Goal: Find specific page/section: Find specific page/section

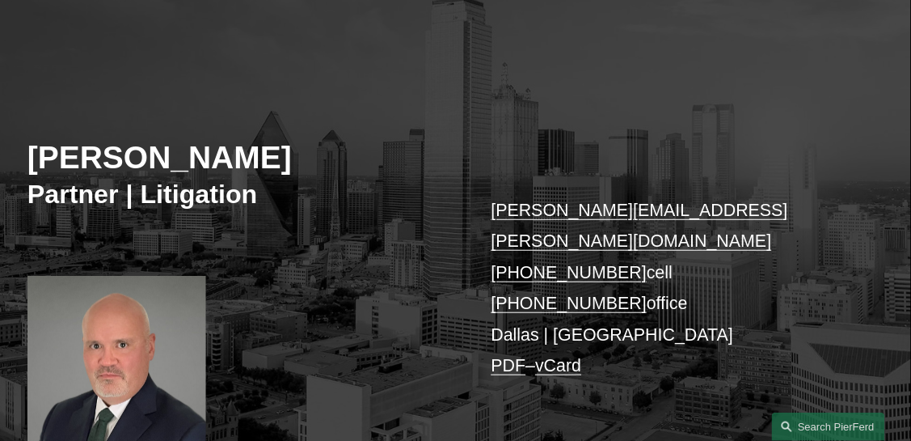
scroll to position [117, 0]
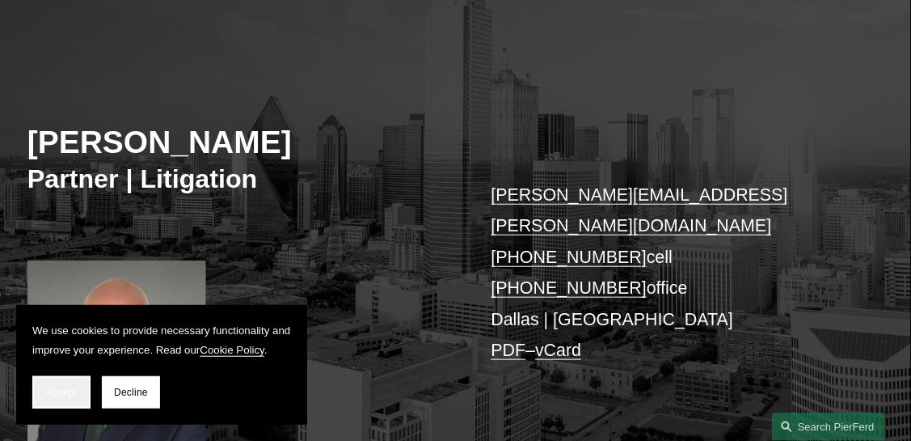
click at [58, 387] on span "Accept" at bounding box center [61, 392] width 31 height 11
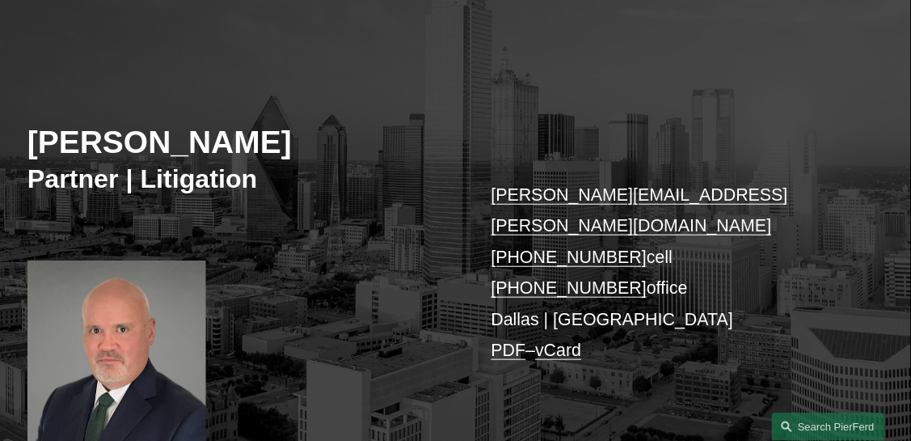
scroll to position [0, 0]
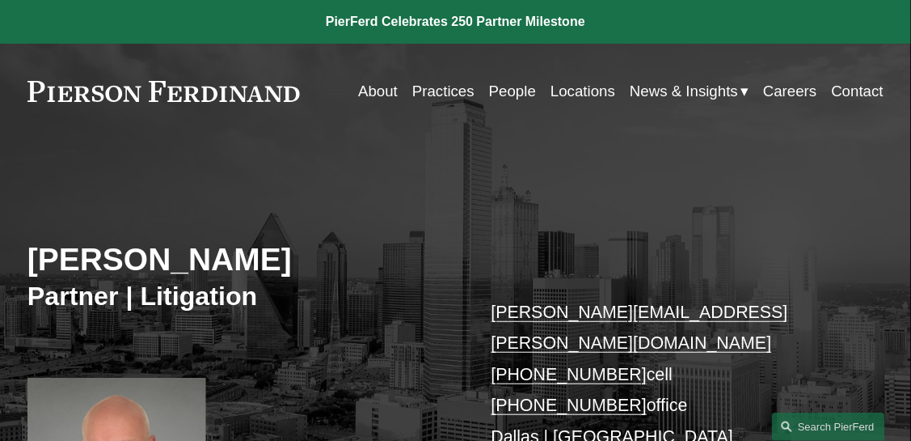
click at [595, 95] on link "Locations" at bounding box center [583, 91] width 65 height 30
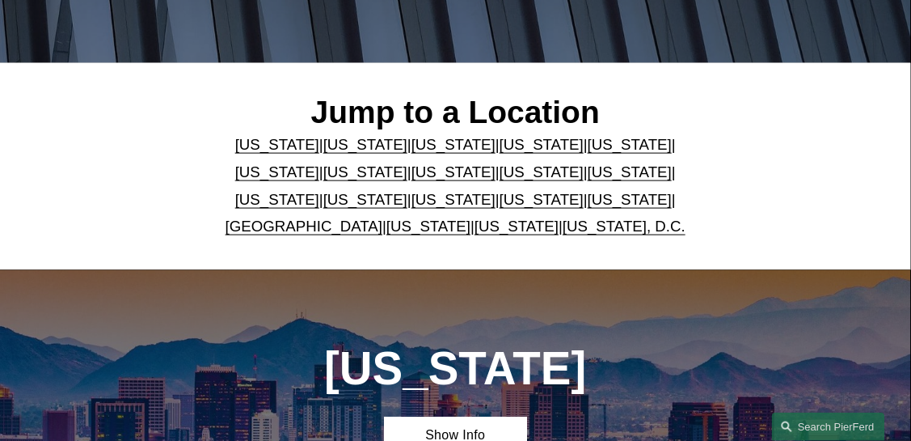
scroll to position [321, 0]
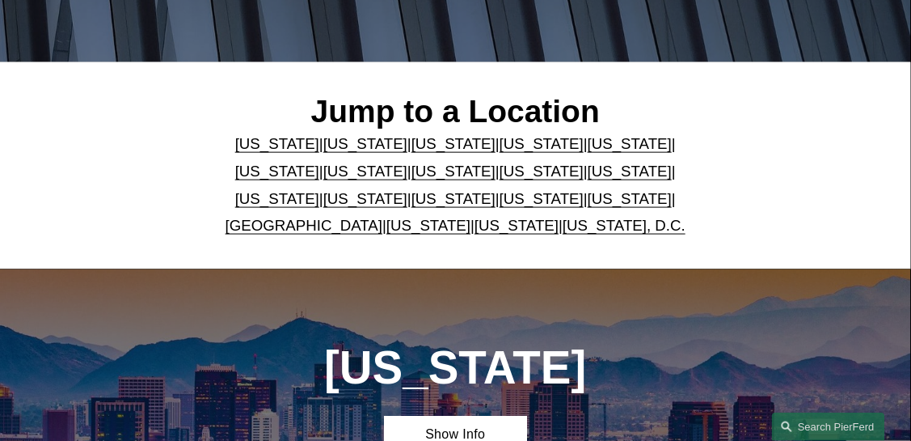
click at [588, 205] on link "[US_STATE]" at bounding box center [630, 198] width 84 height 17
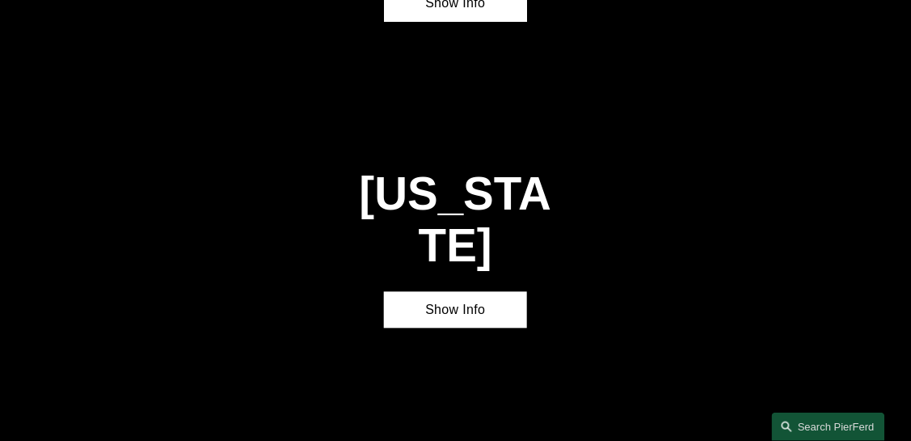
scroll to position [4253, 0]
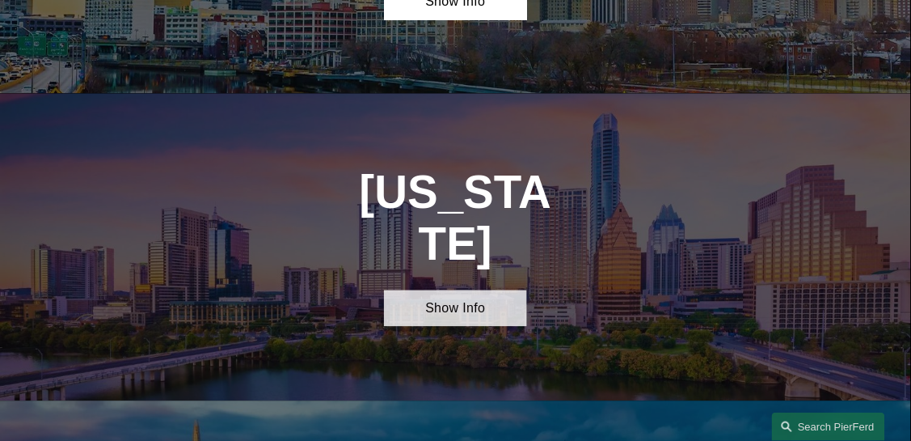
click at [459, 290] on link "Show Info" at bounding box center [455, 308] width 143 height 37
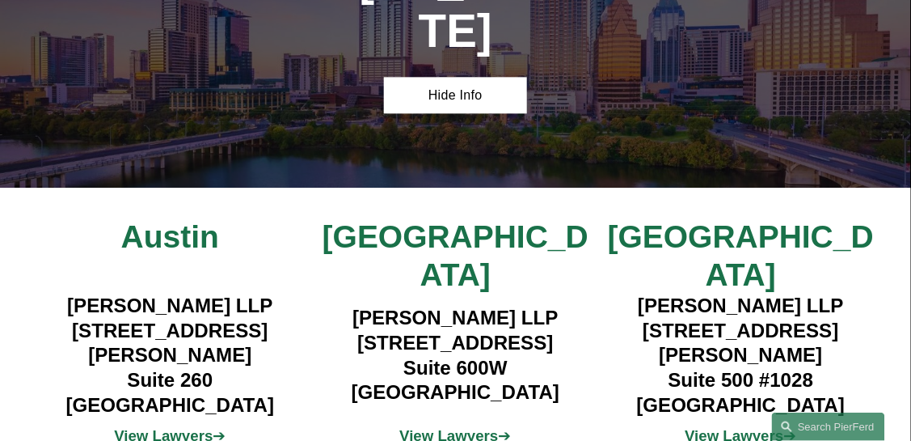
scroll to position [4466, 0]
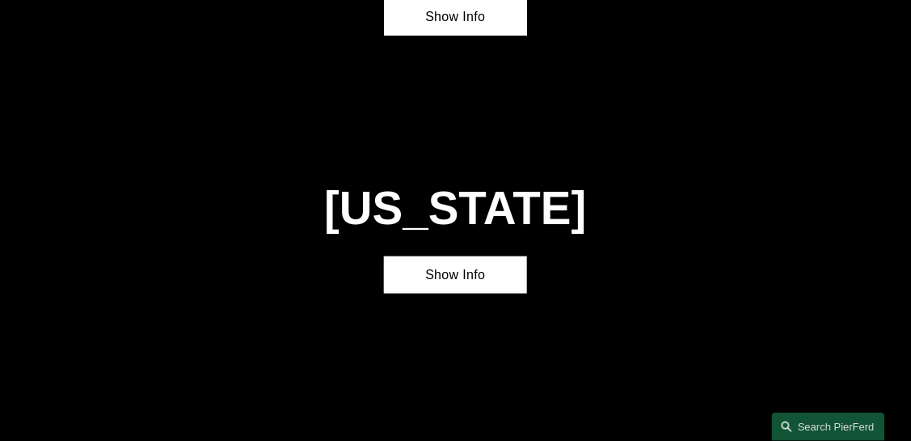
scroll to position [1099, 0]
